Goal: Task Accomplishment & Management: Manage account settings

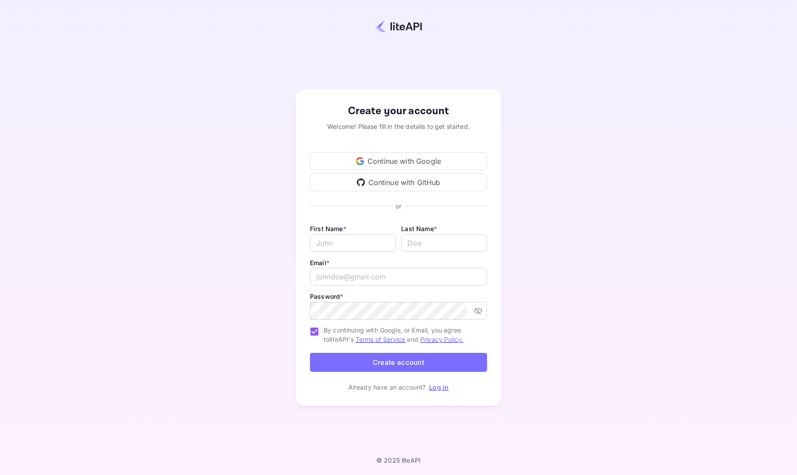
click at [401, 161] on div "Continue with Google" at bounding box center [398, 161] width 177 height 18
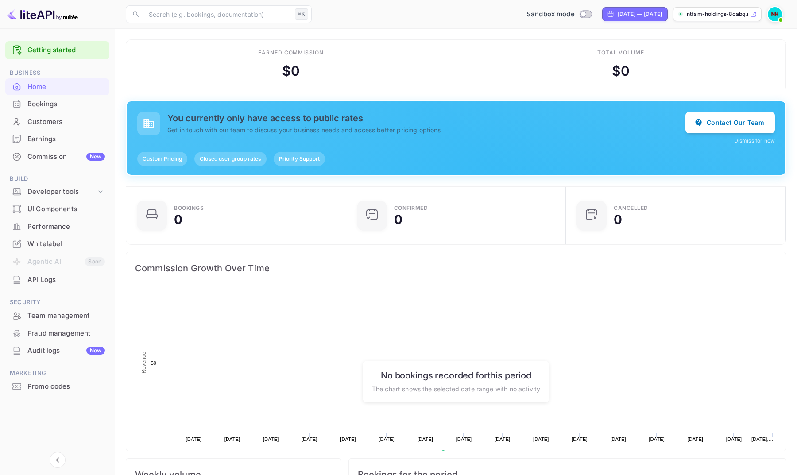
scroll to position [0, 0]
click at [575, 17] on input "Switch to Production mode" at bounding box center [584, 14] width 18 height 6
checkbox input "false"
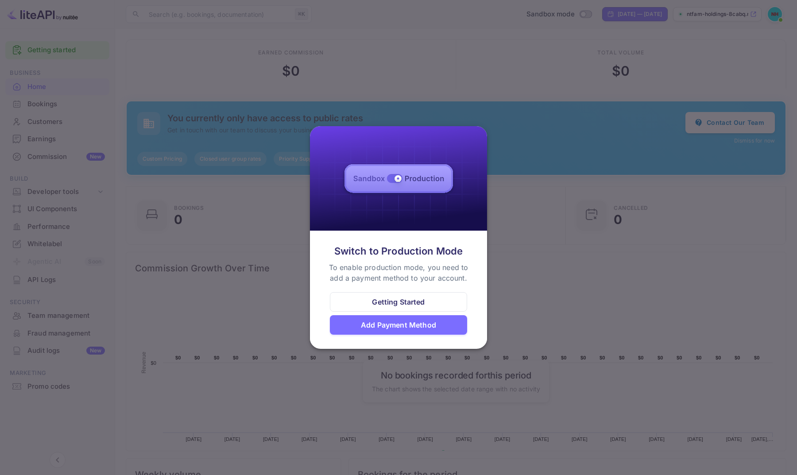
click at [530, 45] on div at bounding box center [398, 237] width 797 height 475
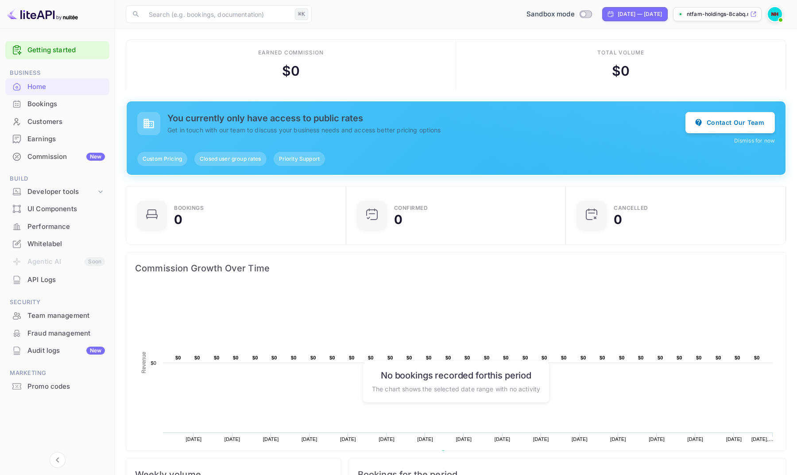
click at [774, 15] on img at bounding box center [775, 14] width 14 height 14
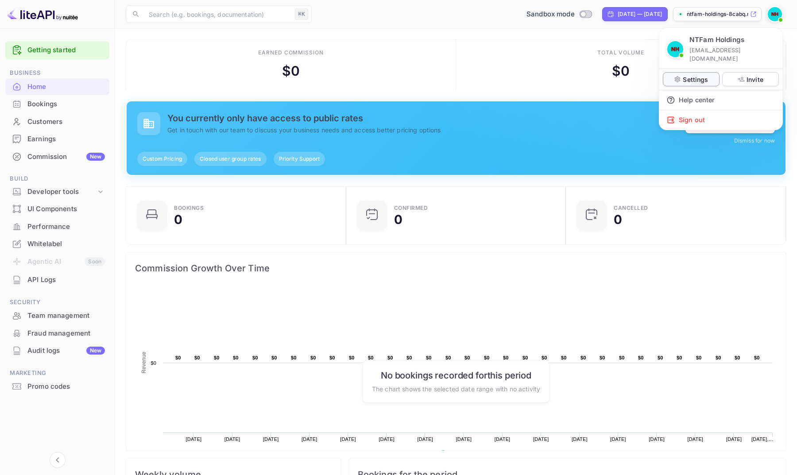
click at [694, 75] on p "Settings" at bounding box center [695, 79] width 25 height 9
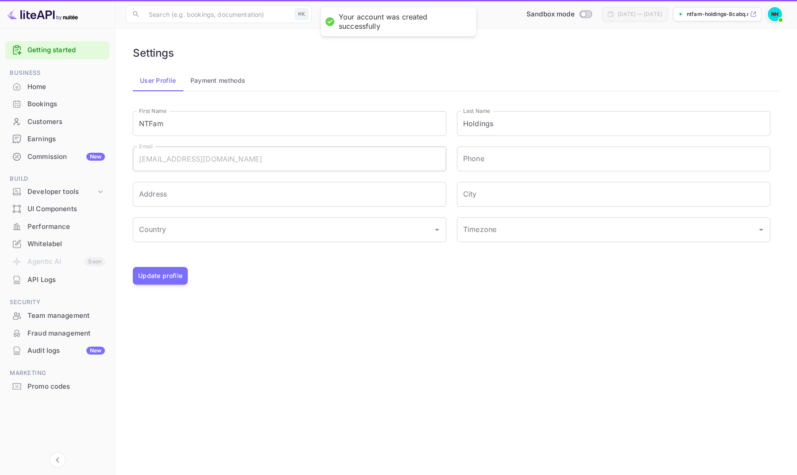
type input "(GMT+01:00) Madrid"
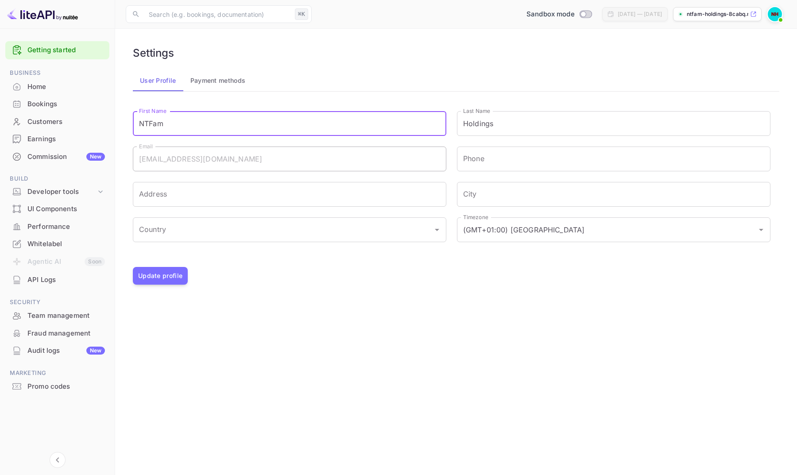
drag, startPoint x: 177, startPoint y: 128, endPoint x: 70, endPoint y: 128, distance: 107.2
type input "Mathias"
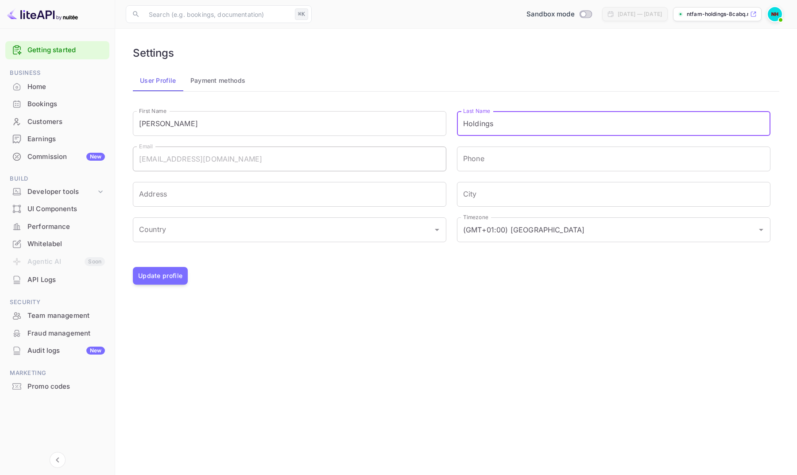
type input "t"
type input "Tchuisseu Nana"
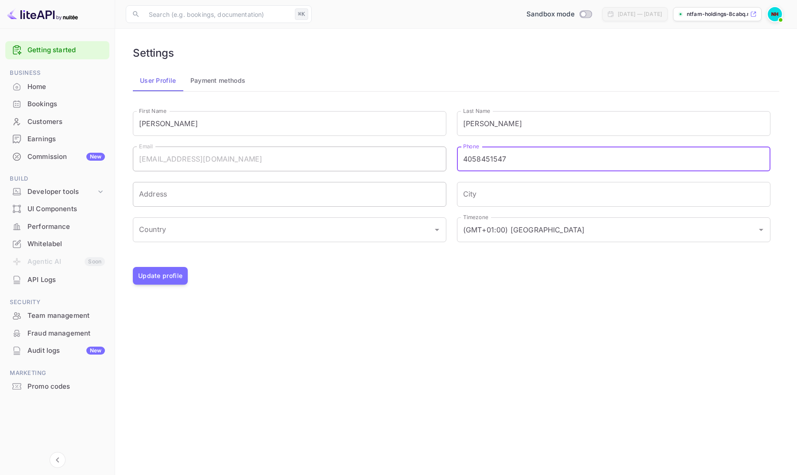
type input "4058451547"
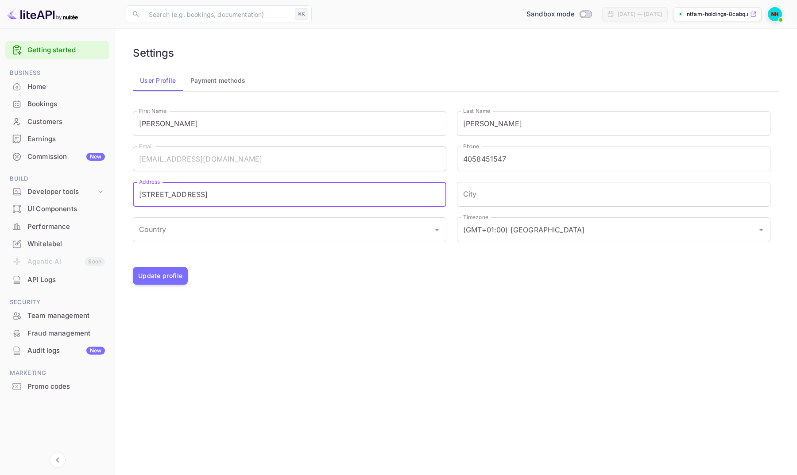
type input "2201 nw 122nd st"
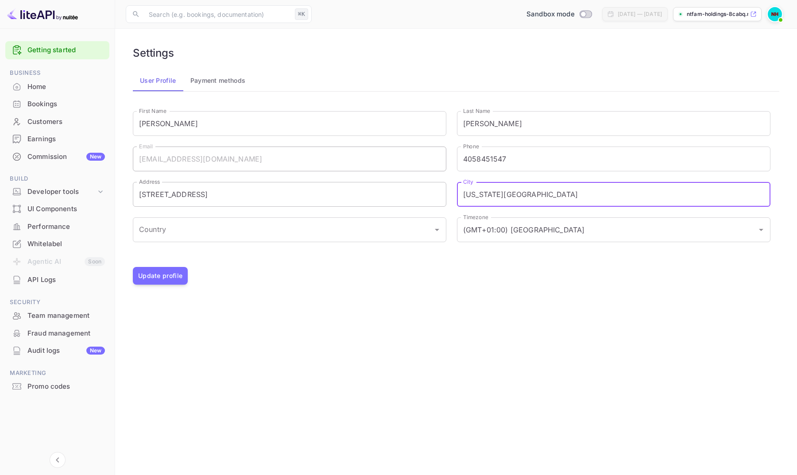
type input "oklahoma city"
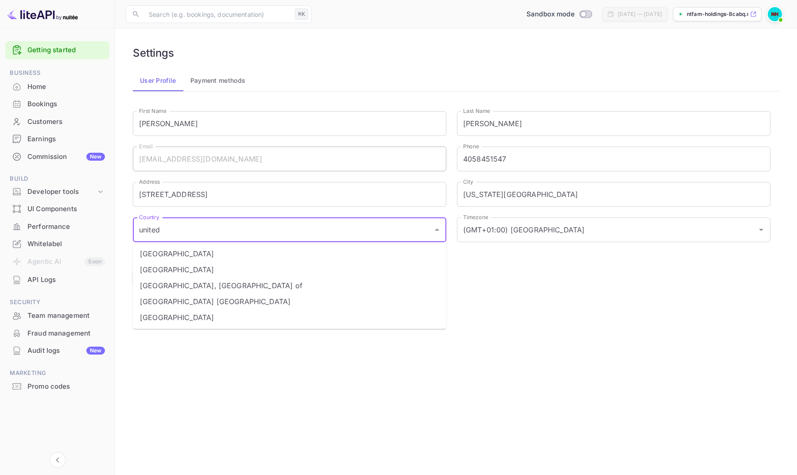
click at [191, 315] on li "United States" at bounding box center [290, 318] width 314 height 16
type input "United States"
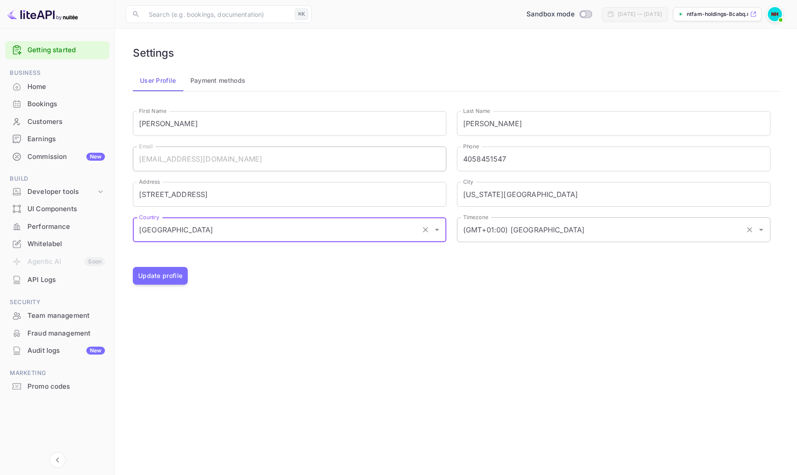
click at [550, 232] on input "(GMT+01:00) Madrid" at bounding box center [601, 230] width 281 height 17
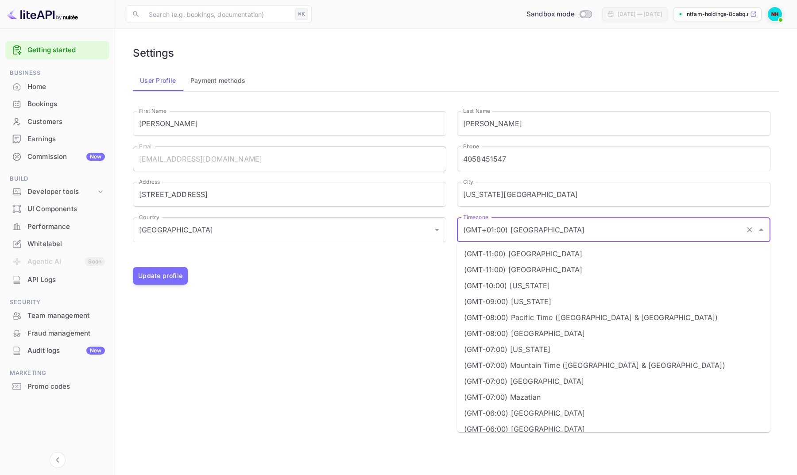
click at [552, 318] on li "(GMT-08:00) Pacific Time (US & Canada)" at bounding box center [614, 318] width 314 height 16
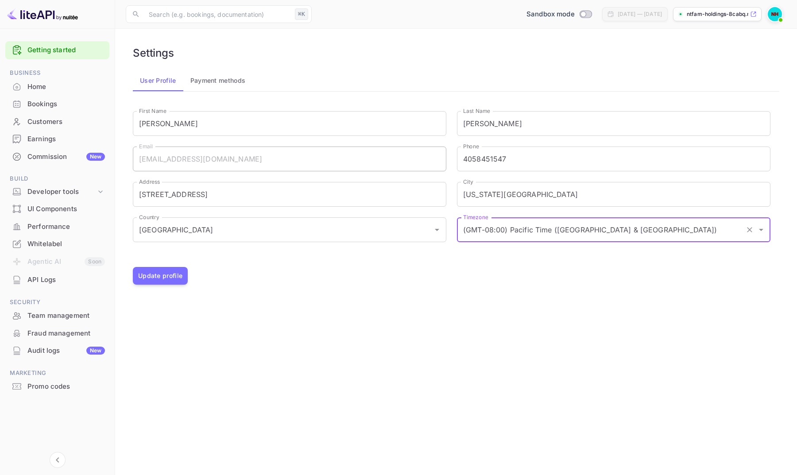
click at [634, 231] on input "(GMT-08:00) Pacific Time (US & Canada)" at bounding box center [601, 230] width 281 height 17
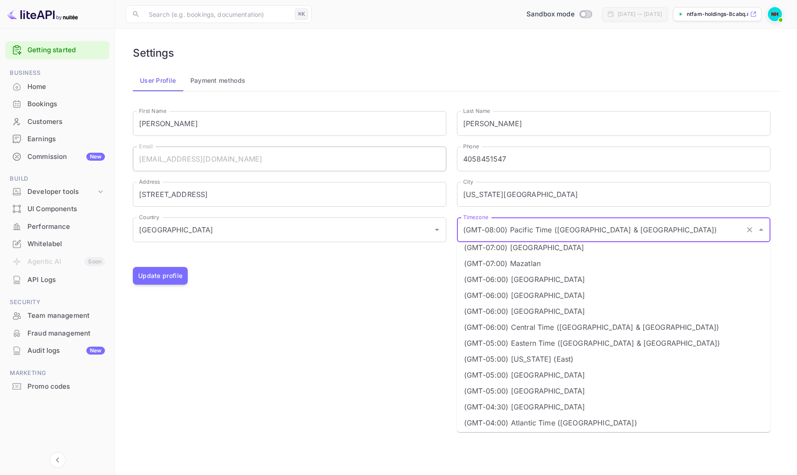
scroll to position [136, 0]
click at [600, 325] on li "(GMT-06:00) Central Time (US & Canada)" at bounding box center [614, 326] width 314 height 16
type input "(GMT-06:00) Central Time (US & Canada)"
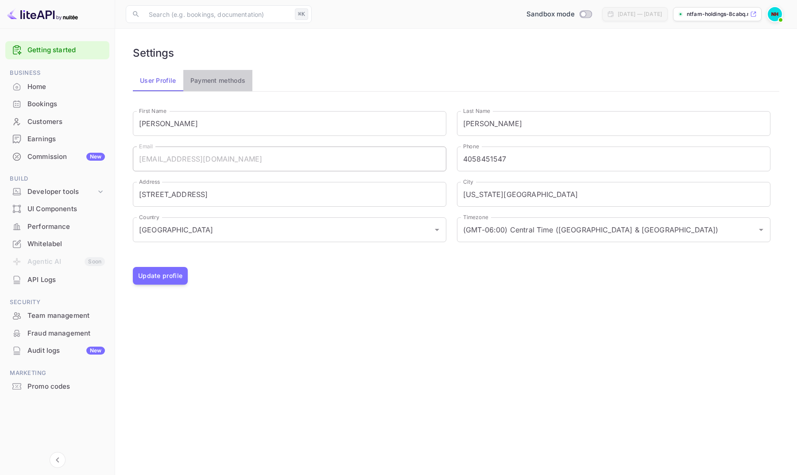
click at [226, 78] on button "Payment methods" at bounding box center [218, 80] width 70 height 21
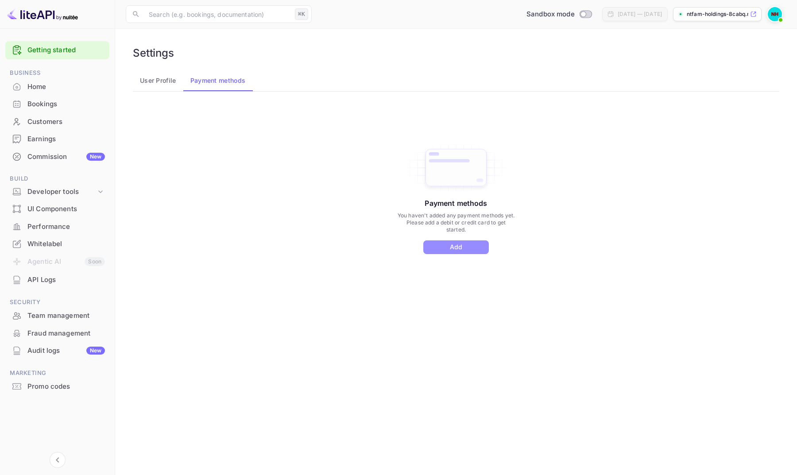
click at [468, 252] on button "Add" at bounding box center [457, 248] width 66 height 14
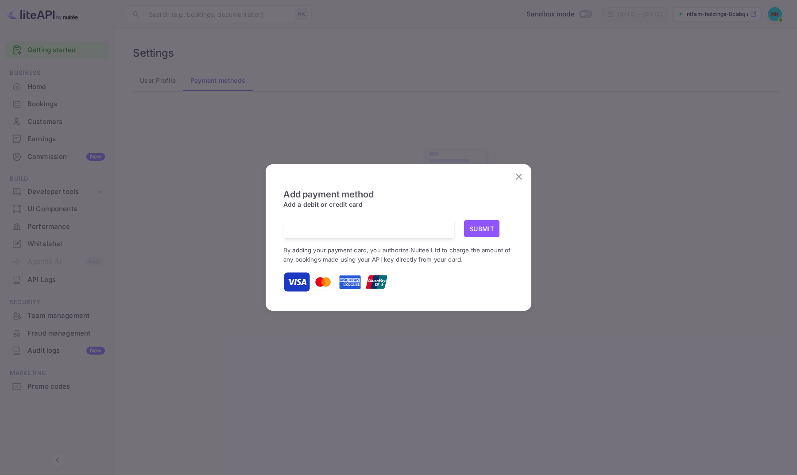
click at [518, 176] on icon "close" at bounding box center [519, 177] width 6 height 6
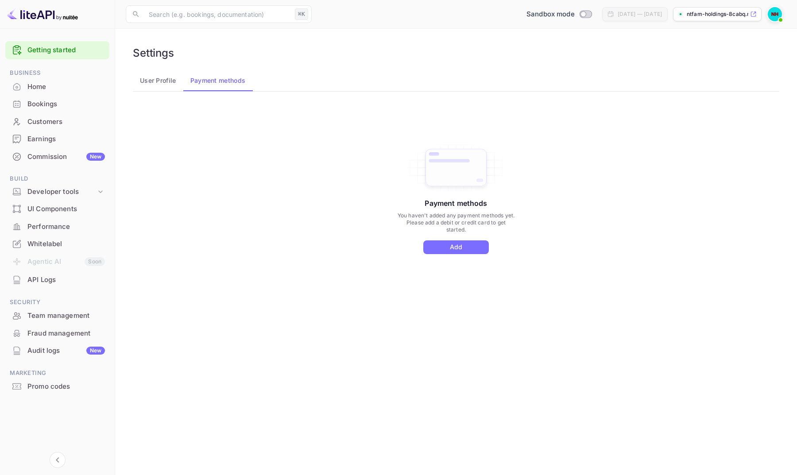
click at [168, 80] on button "User Profile" at bounding box center [158, 80] width 51 height 21
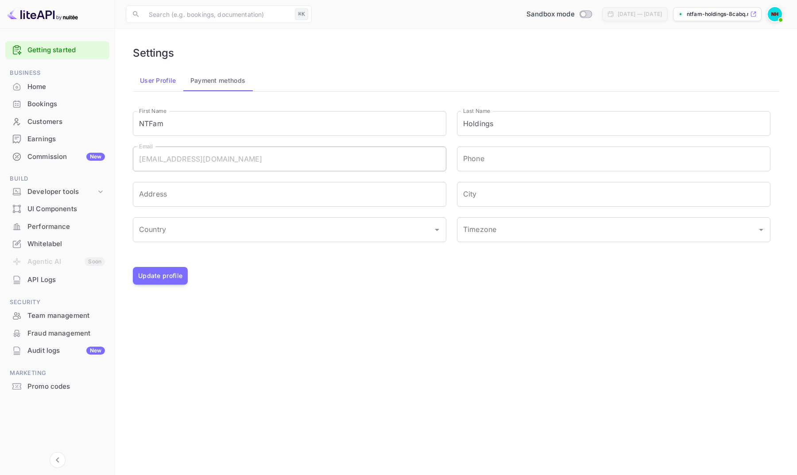
type input "(GMT+01:00) Madrid"
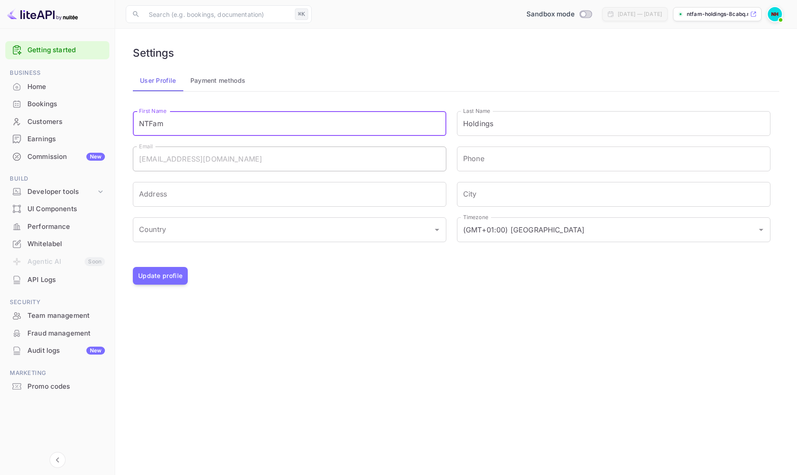
drag, startPoint x: 191, startPoint y: 123, endPoint x: 58, endPoint y: 122, distance: 132.9
type input "Mathias"
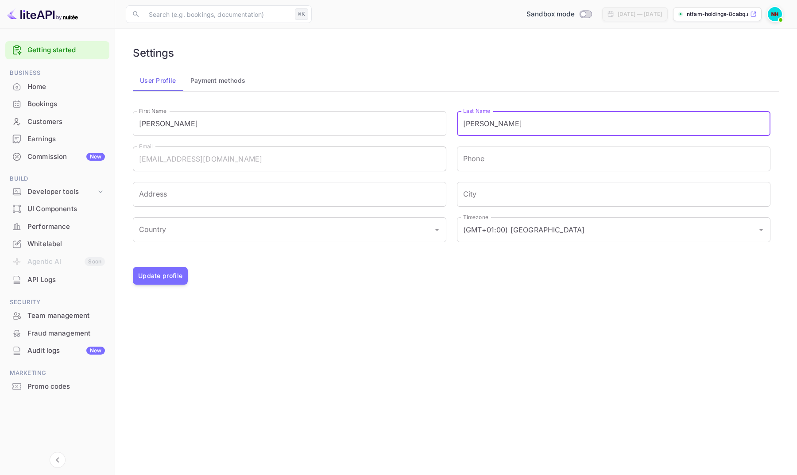
type input "Tchuisseu Nana"
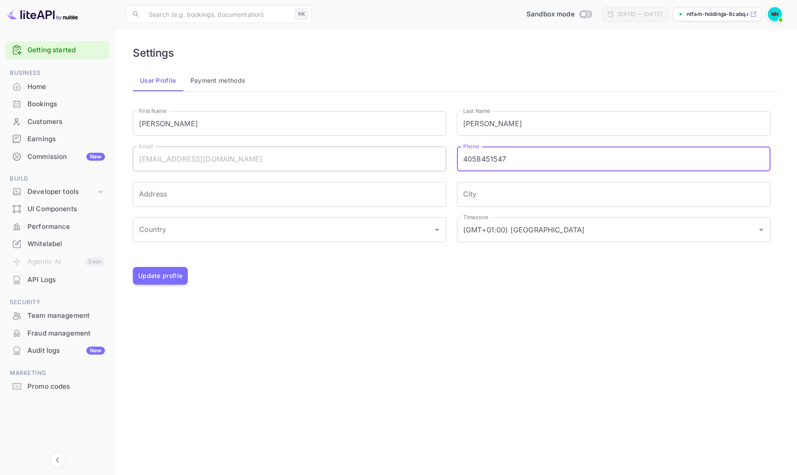
click at [463, 158] on input "4058451547" at bounding box center [614, 159] width 314 height 25
type input "+14058451547"
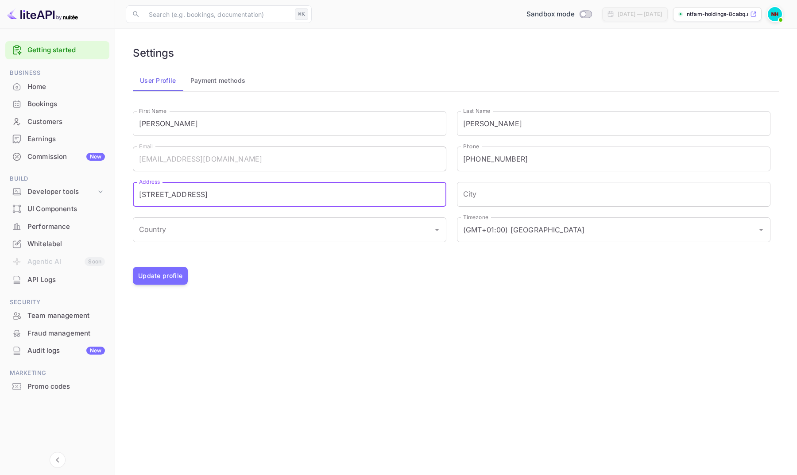
type input "2201 nw 122nd street"
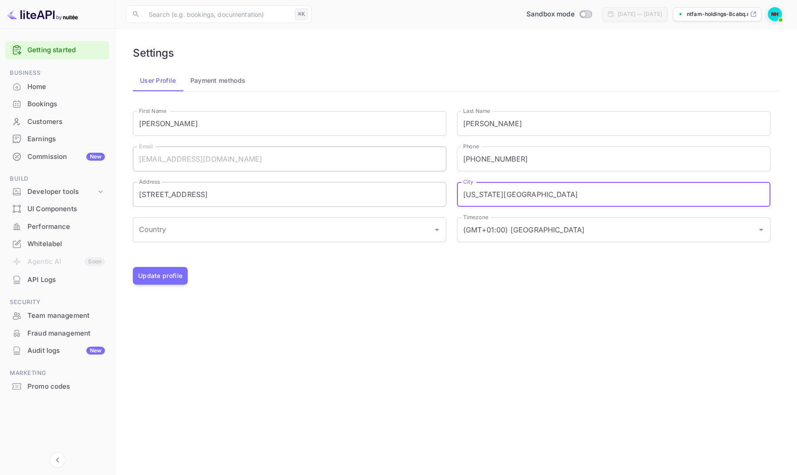
type input "Oklahoma City"
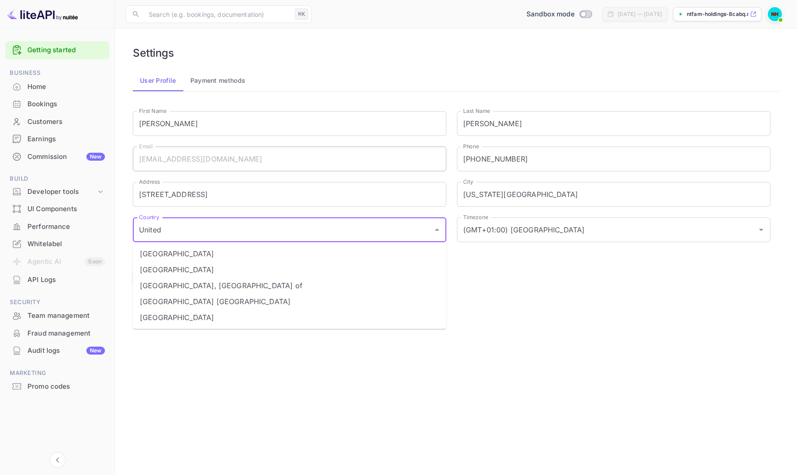
click at [191, 317] on li "United States" at bounding box center [290, 318] width 314 height 16
type input "United States"
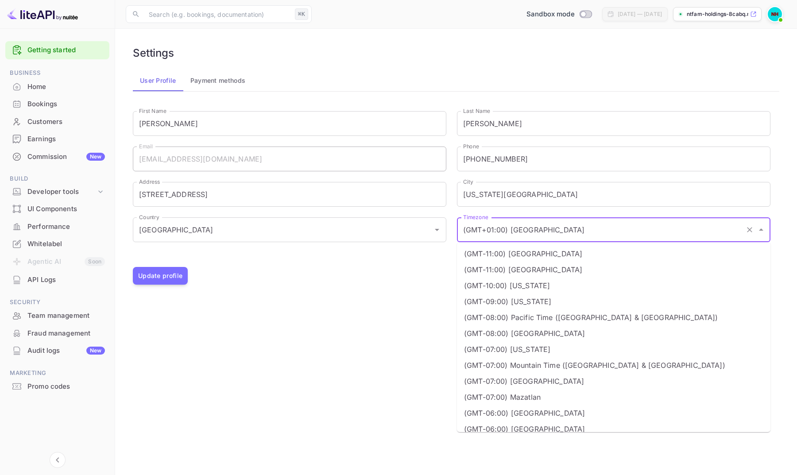
click at [513, 222] on input "(GMT+01:00) Madrid" at bounding box center [601, 230] width 281 height 17
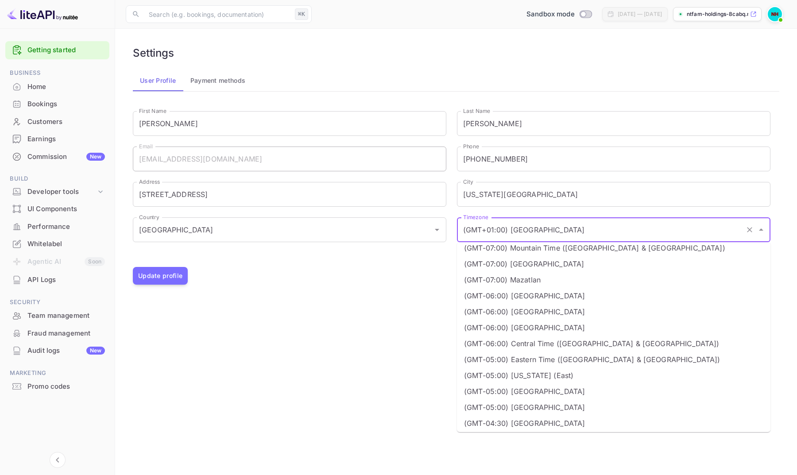
scroll to position [134, 0]
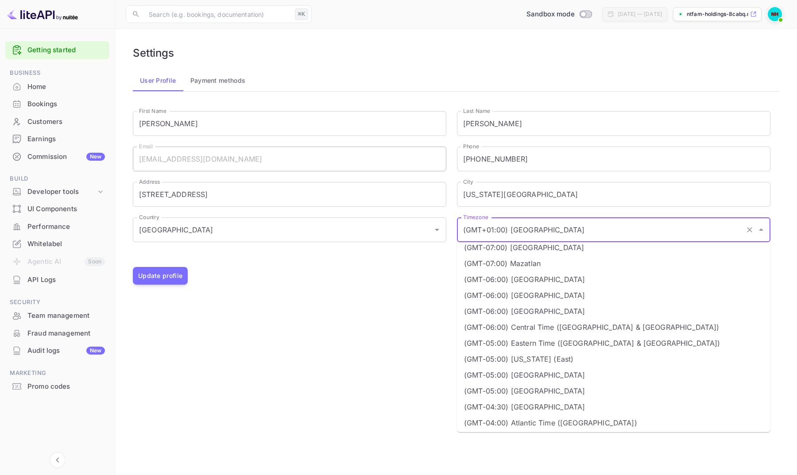
click at [511, 325] on li "(GMT-06:00) Central Time (US & Canada)" at bounding box center [614, 327] width 314 height 16
type input "(GMT-06:00) Central Time (US & Canada)"
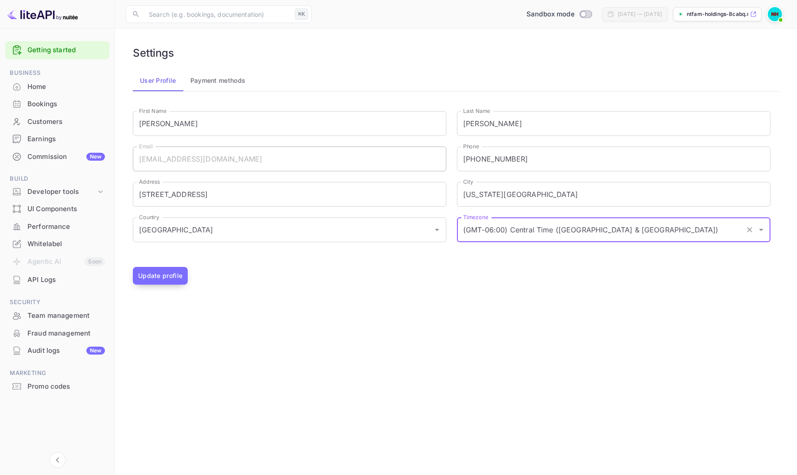
click at [161, 282] on button "Update profile" at bounding box center [160, 276] width 55 height 18
click at [167, 276] on button "Update profile" at bounding box center [160, 276] width 55 height 18
click at [59, 48] on link "Getting started" at bounding box center [66, 50] width 78 height 10
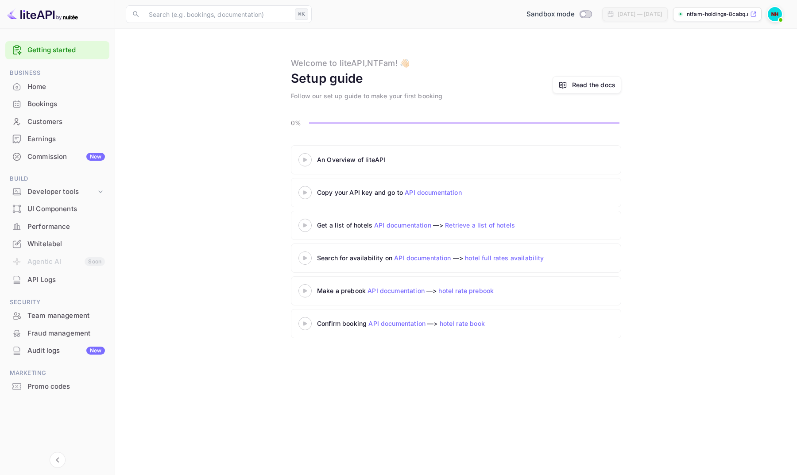
click at [304, 159] on 3 at bounding box center [305, 160] width 4 height 4
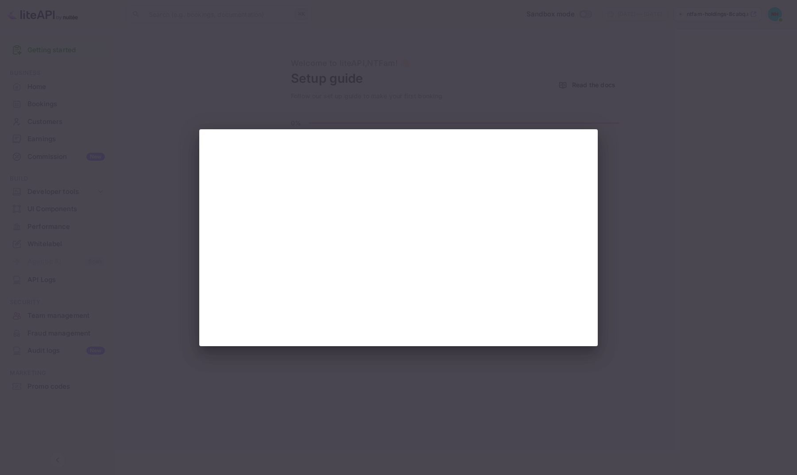
click at [566, 81] on div at bounding box center [398, 237] width 797 height 475
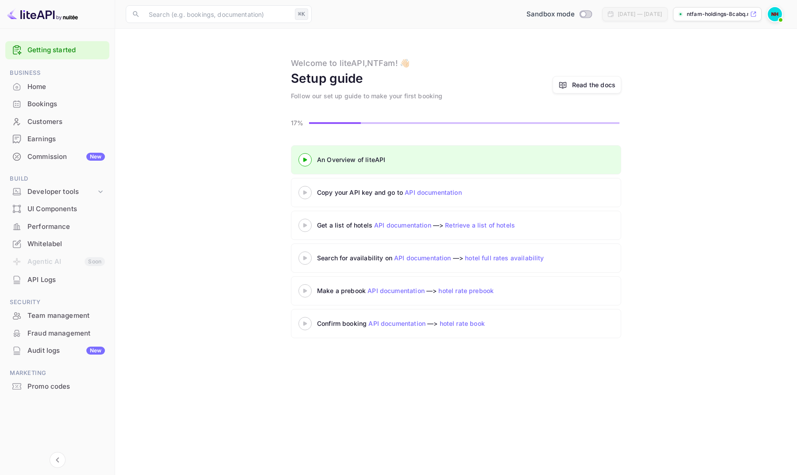
click at [309, 160] on icon at bounding box center [305, 160] width 31 height 4
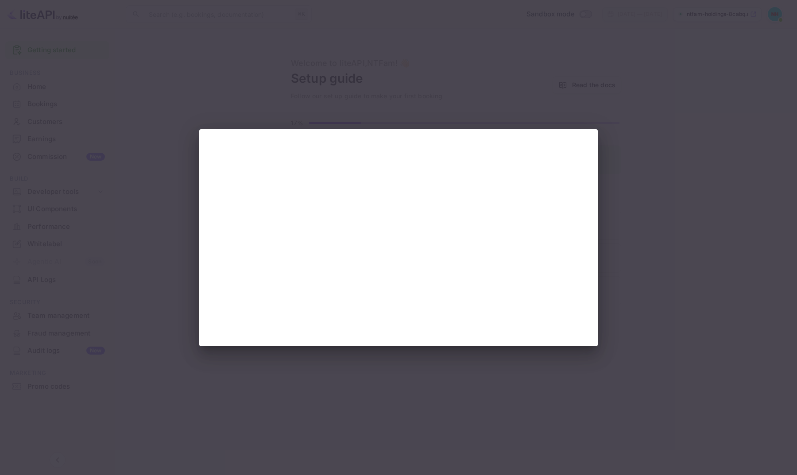
click at [685, 241] on div at bounding box center [398, 237] width 797 height 475
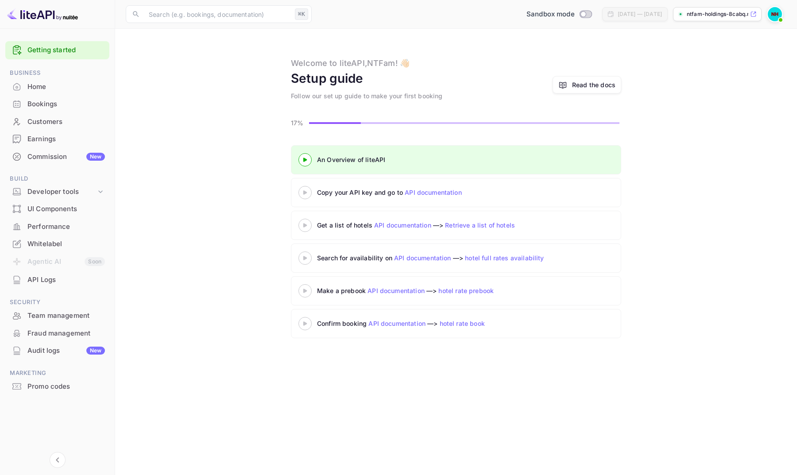
click at [307, 192] on 3 at bounding box center [305, 193] width 4 height 4
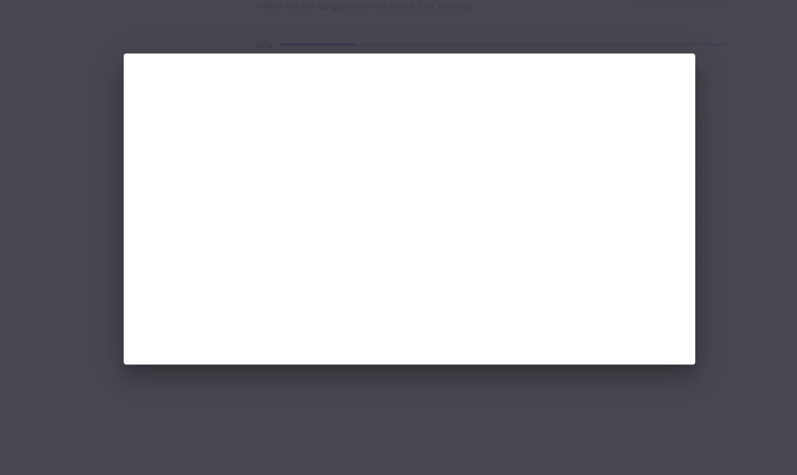
click at [535, 171] on div at bounding box center [398, 237] width 797 height 475
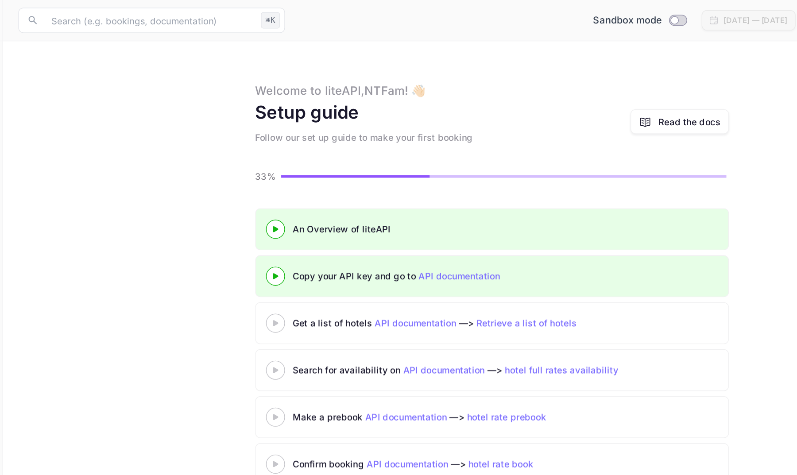
click at [303, 225] on 3 at bounding box center [305, 225] width 4 height 4
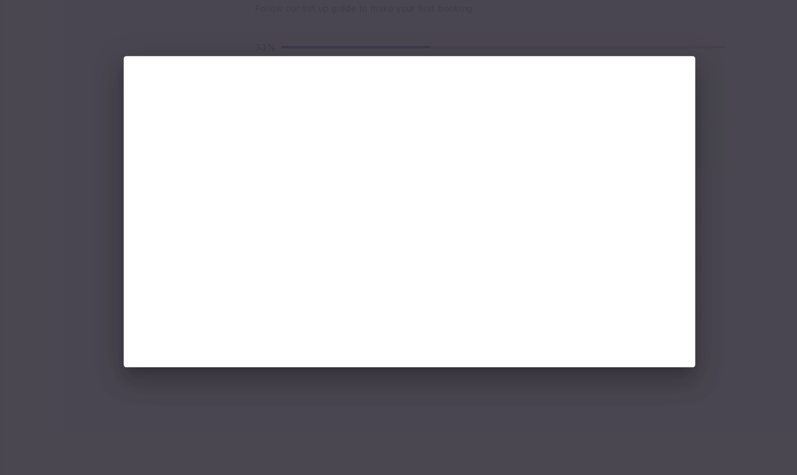
click at [535, 201] on div at bounding box center [398, 237] width 797 height 475
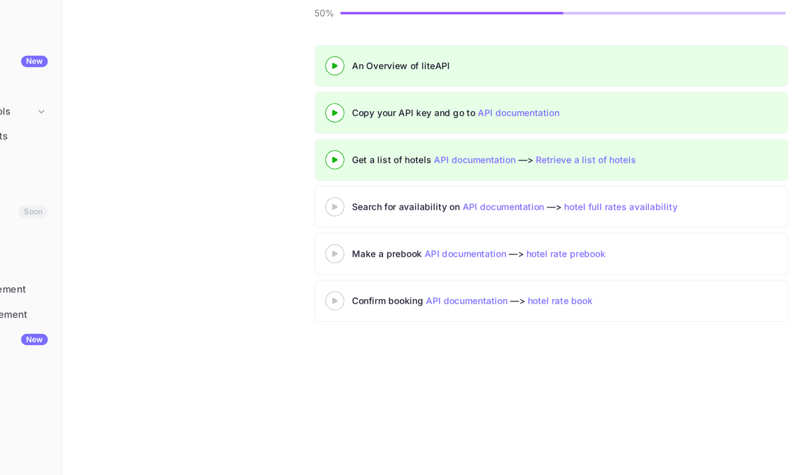
click at [290, 256] on icon at bounding box center [305, 258] width 31 height 4
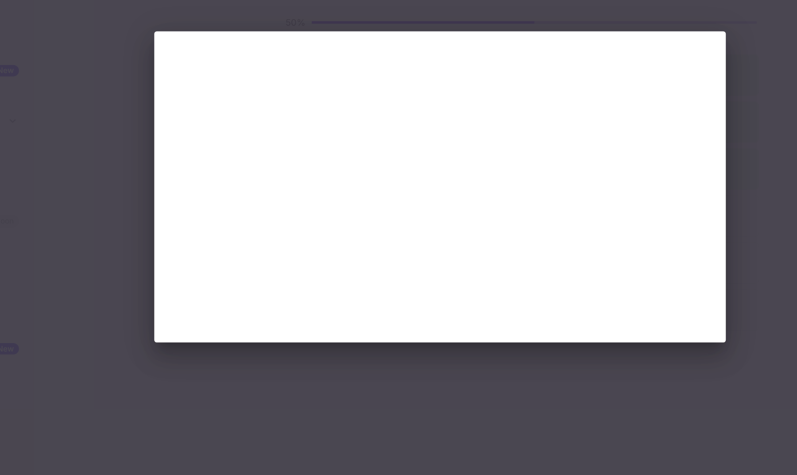
click at [500, 312] on div at bounding box center [398, 237] width 797 height 475
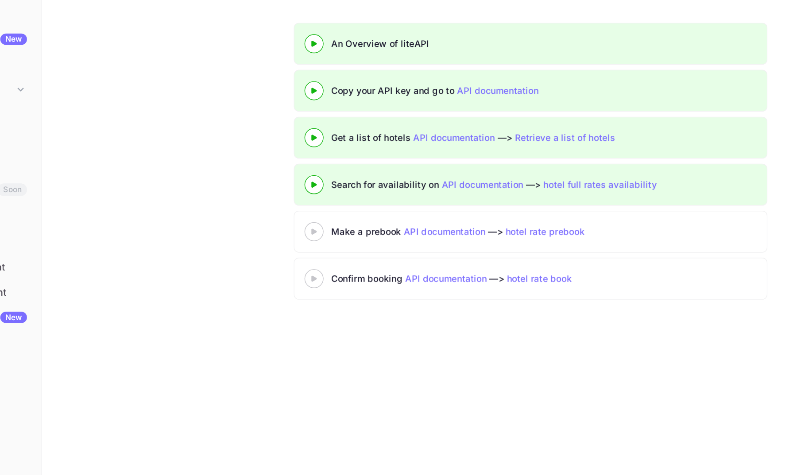
click at [303, 289] on 3 at bounding box center [305, 291] width 4 height 4
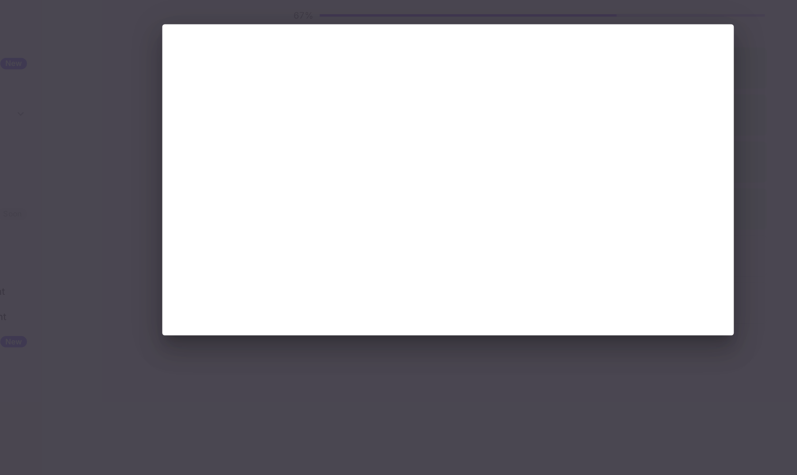
click at [407, 321] on div at bounding box center [398, 237] width 797 height 475
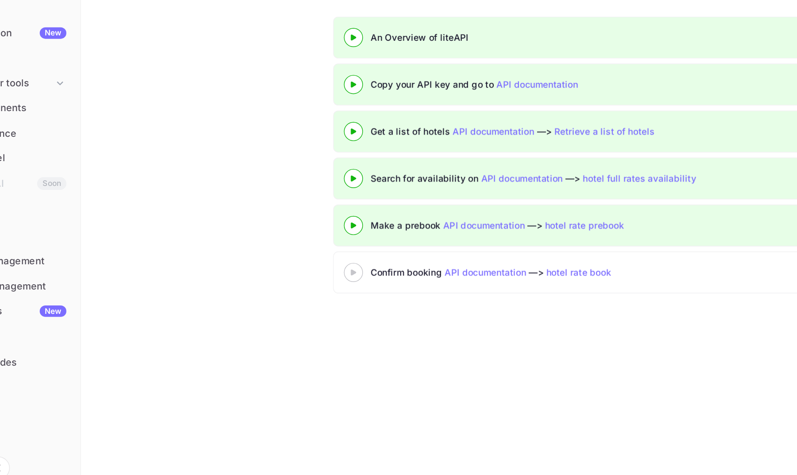
click at [290, 318] on div at bounding box center [305, 323] width 31 height 11
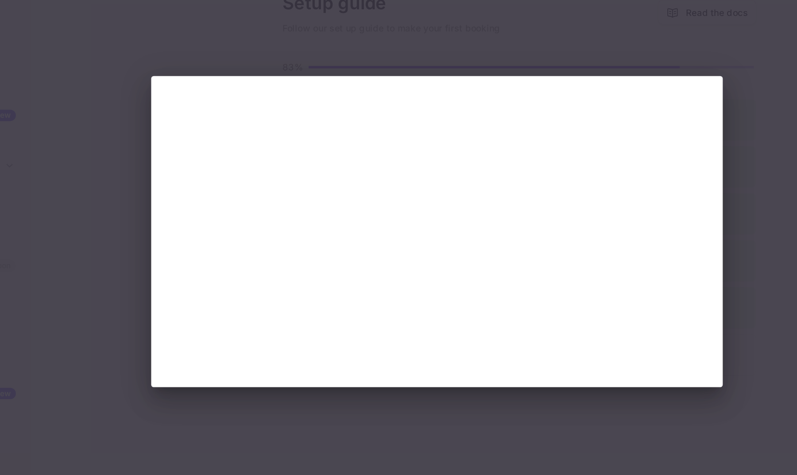
click at [534, 195] on div at bounding box center [398, 237] width 797 height 475
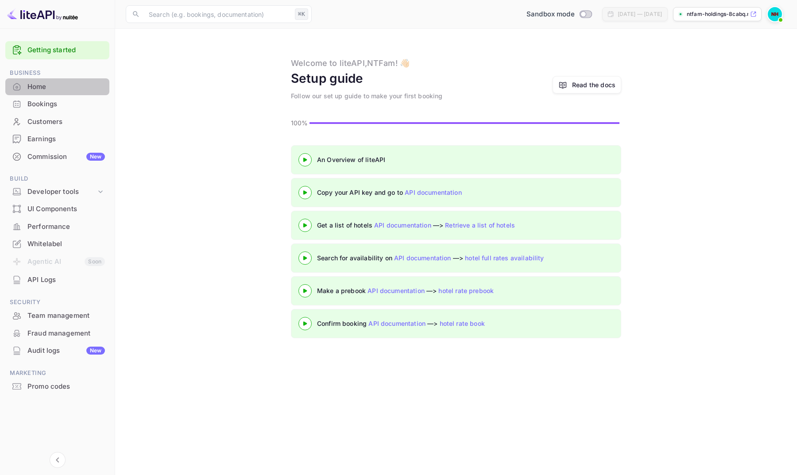
click at [52, 88] on div "Home" at bounding box center [66, 87] width 78 height 10
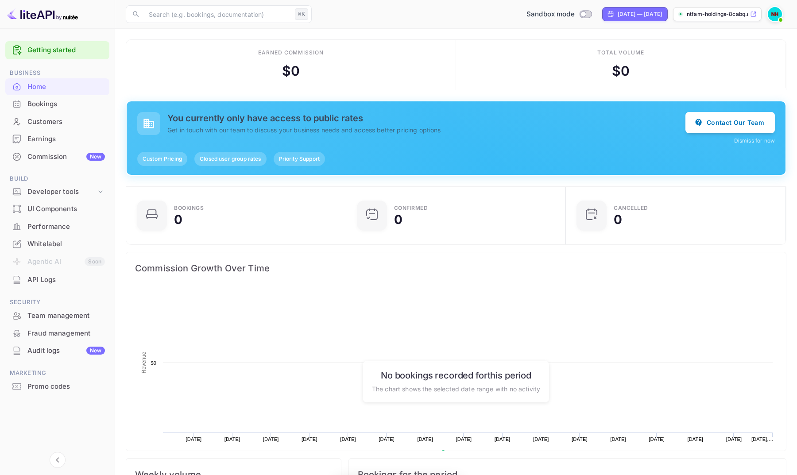
scroll to position [144, 214]
click at [58, 239] on div "Whitelabel" at bounding box center [66, 244] width 78 height 10
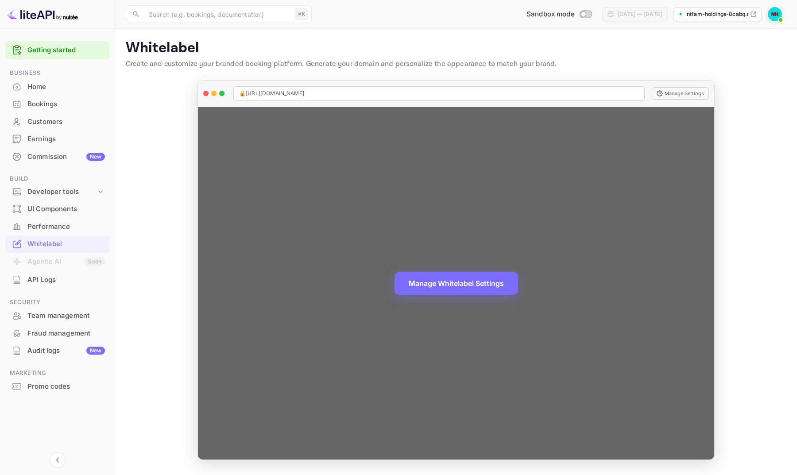
click at [548, 209] on div "Manage Whitelabel Settings" at bounding box center [456, 283] width 517 height 353
click at [467, 283] on button "Manage Whitelabel Settings" at bounding box center [457, 282] width 124 height 23
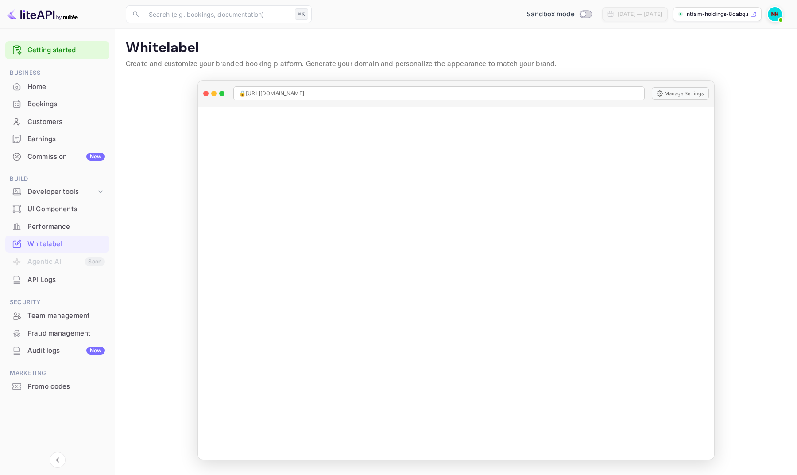
click at [748, 13] on p "ntfam-holdings-8cabq.n..." at bounding box center [718, 14] width 62 height 8
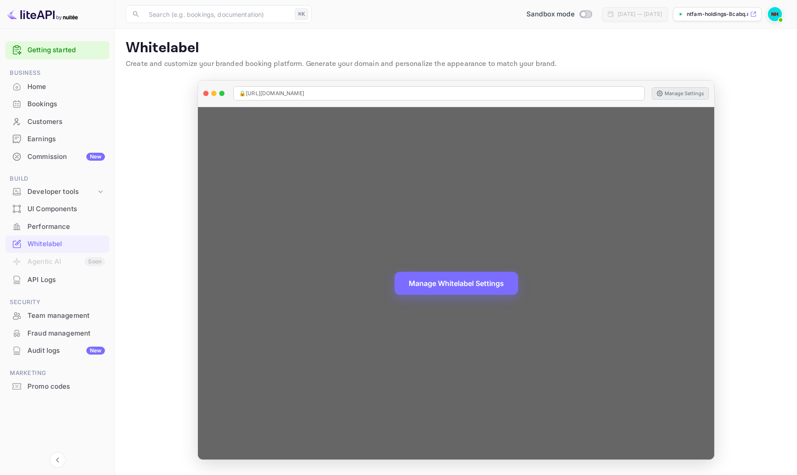
click at [677, 91] on button "Manage Settings" at bounding box center [680, 93] width 57 height 12
